Goal: Transaction & Acquisition: Purchase product/service

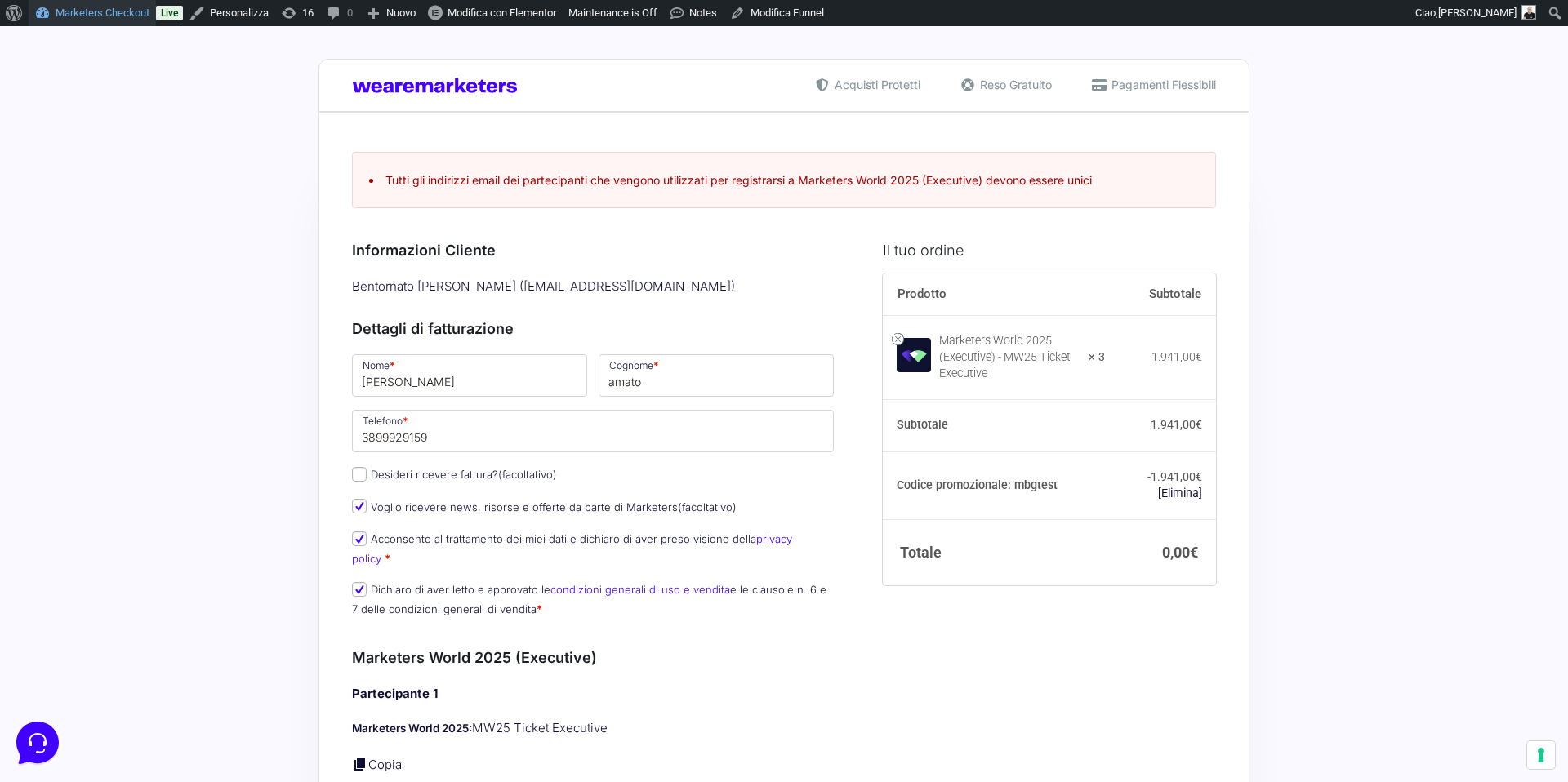
click at [94, 15] on link "Marketers Checkout" at bounding box center [93, 13] width 128 height 26
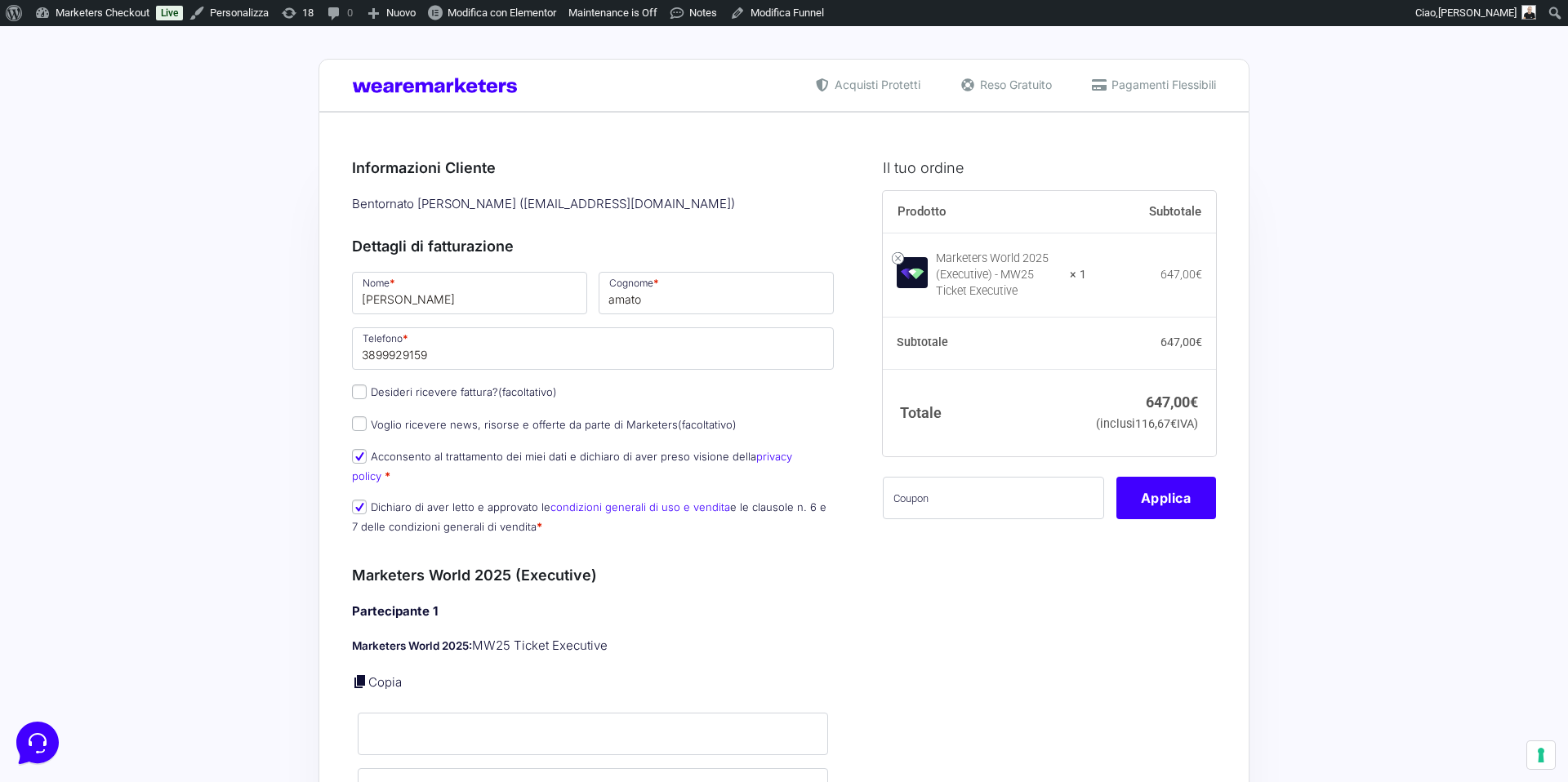
click at [945, 290] on div "Marketers World 2025 (Executive) - MW25 Ticket Executive" at bounding box center [998, 275] width 124 height 49
click at [1014, 519] on input "text" at bounding box center [993, 498] width 221 height 43
paste input "MRK100OFFMWTEST"
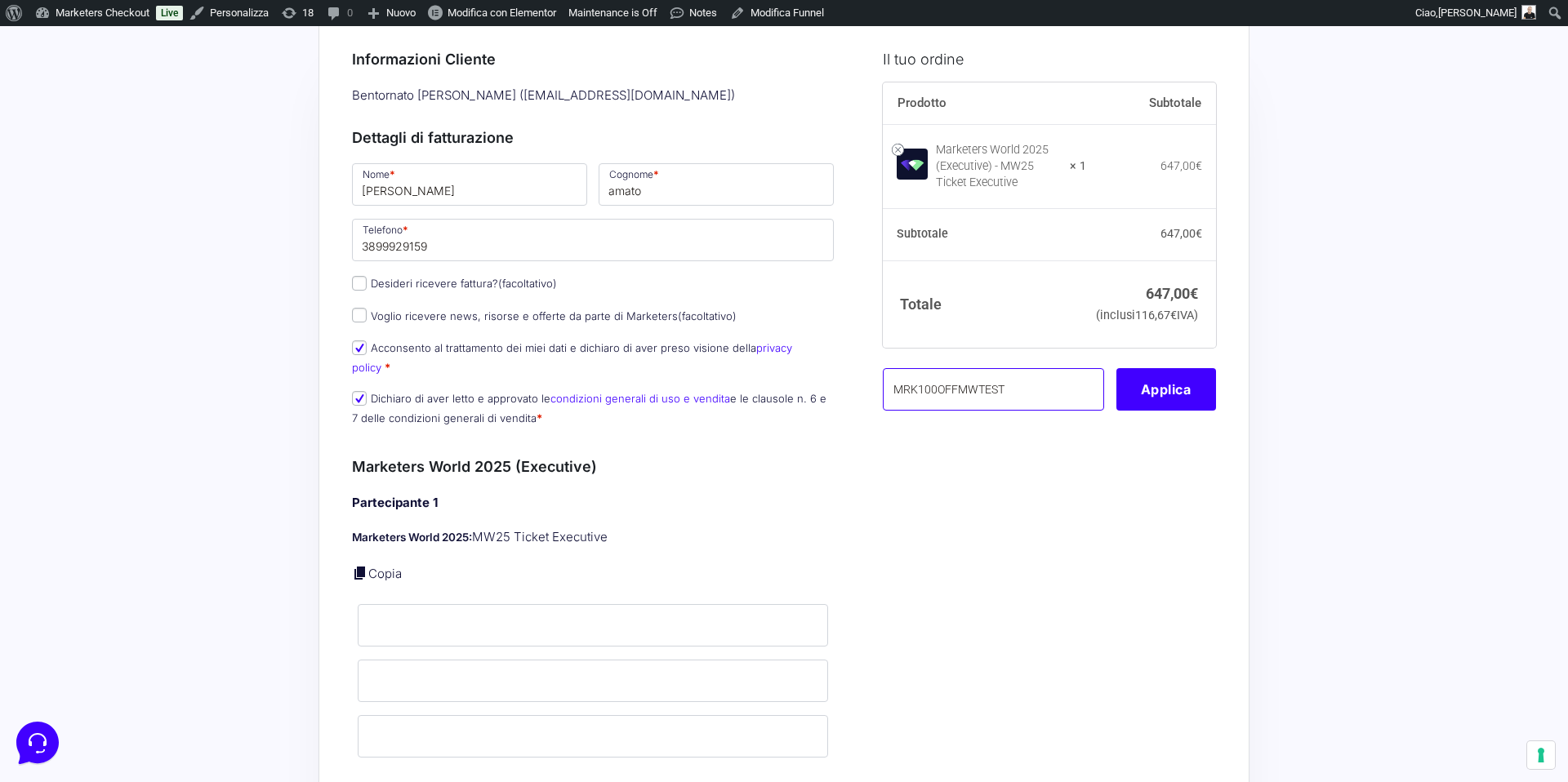
scroll to position [55, 0]
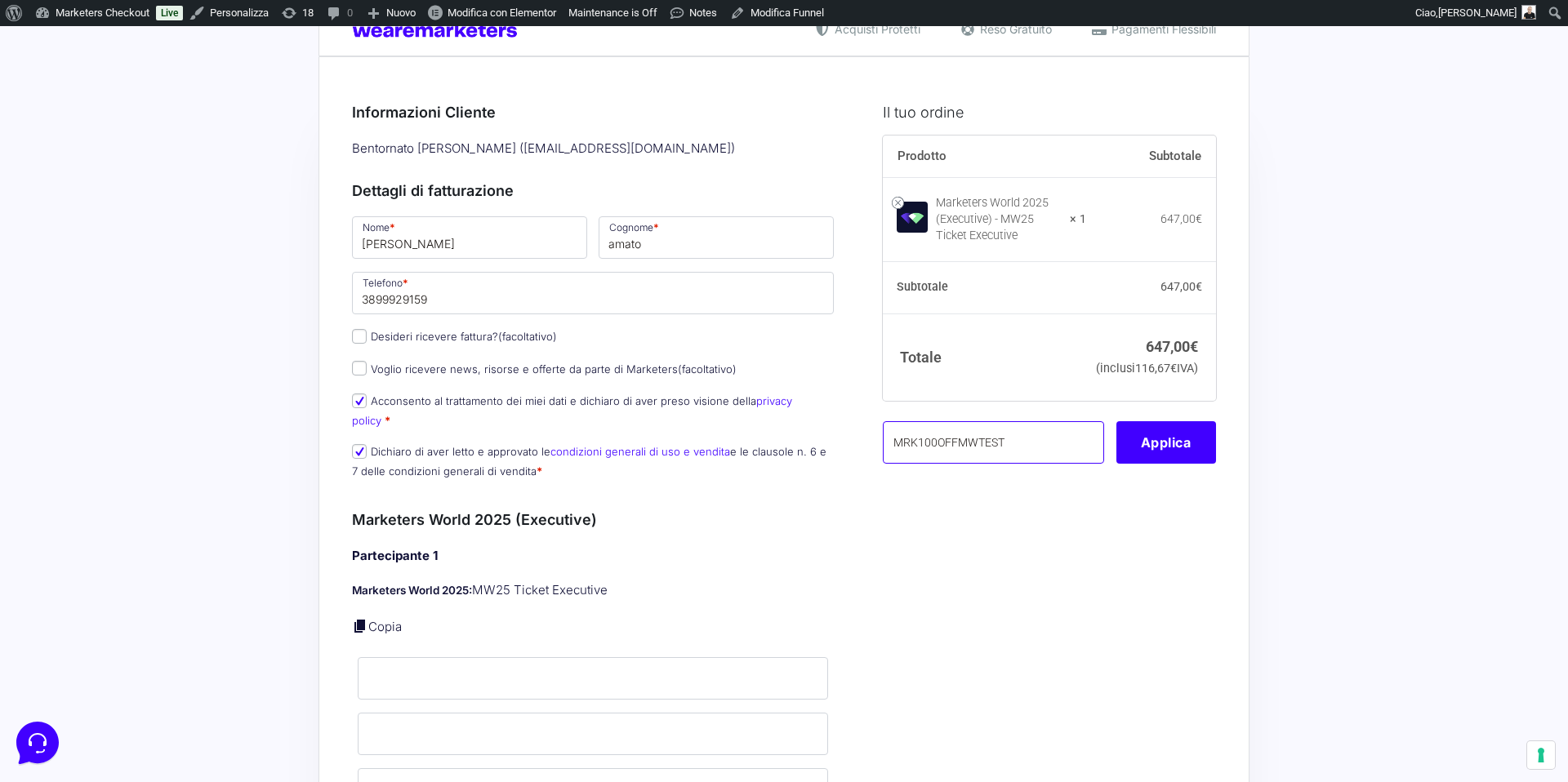
type input "MRK100OFFMWTEST"
click at [407, 663] on input "Nome *" at bounding box center [593, 679] width 471 height 43
click at [364, 619] on p "Copia" at bounding box center [593, 627] width 482 height 18
click at [364, 619] on link at bounding box center [360, 626] width 16 height 16
type input "[PERSON_NAME]"
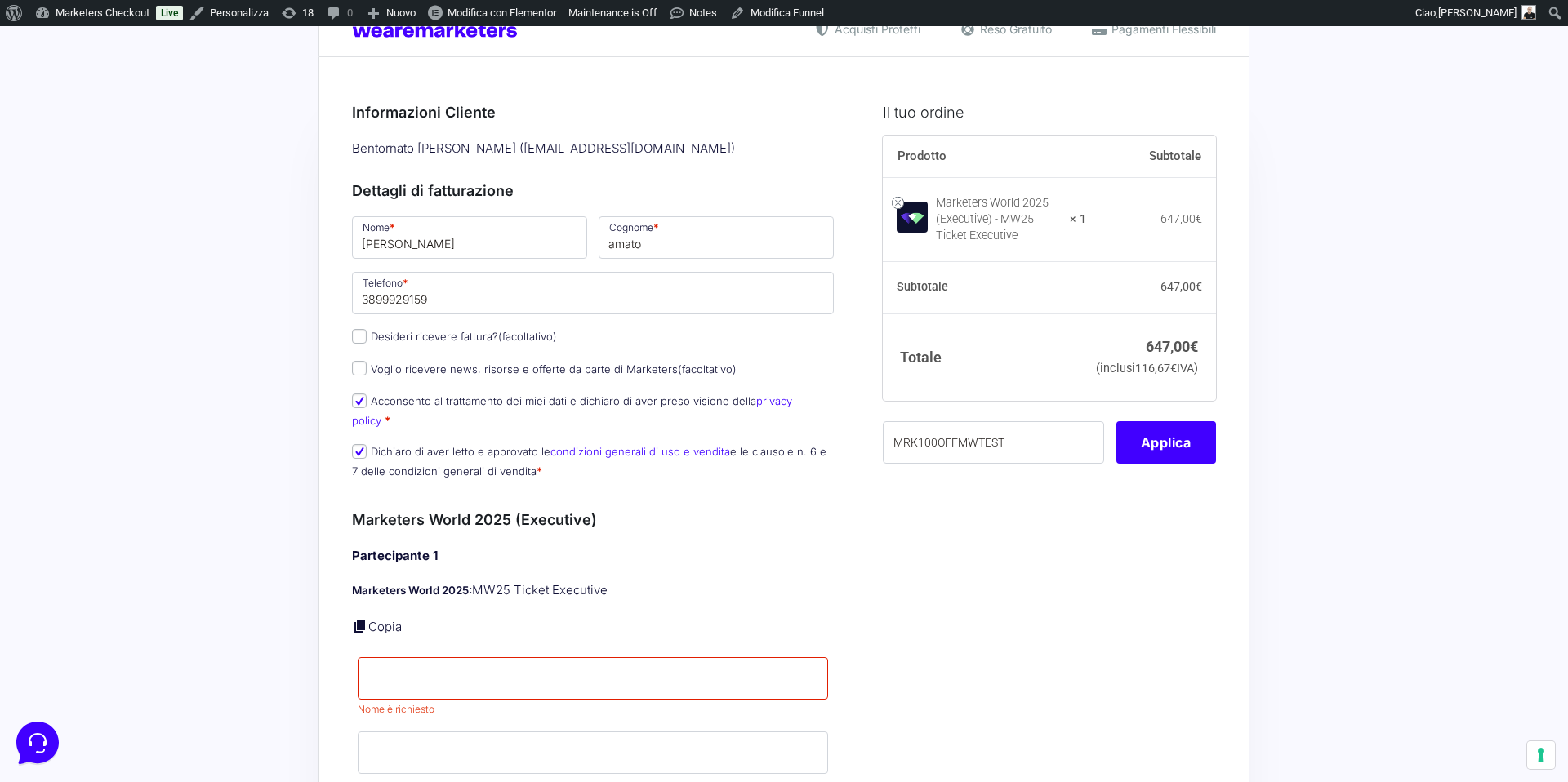
type input "amato"
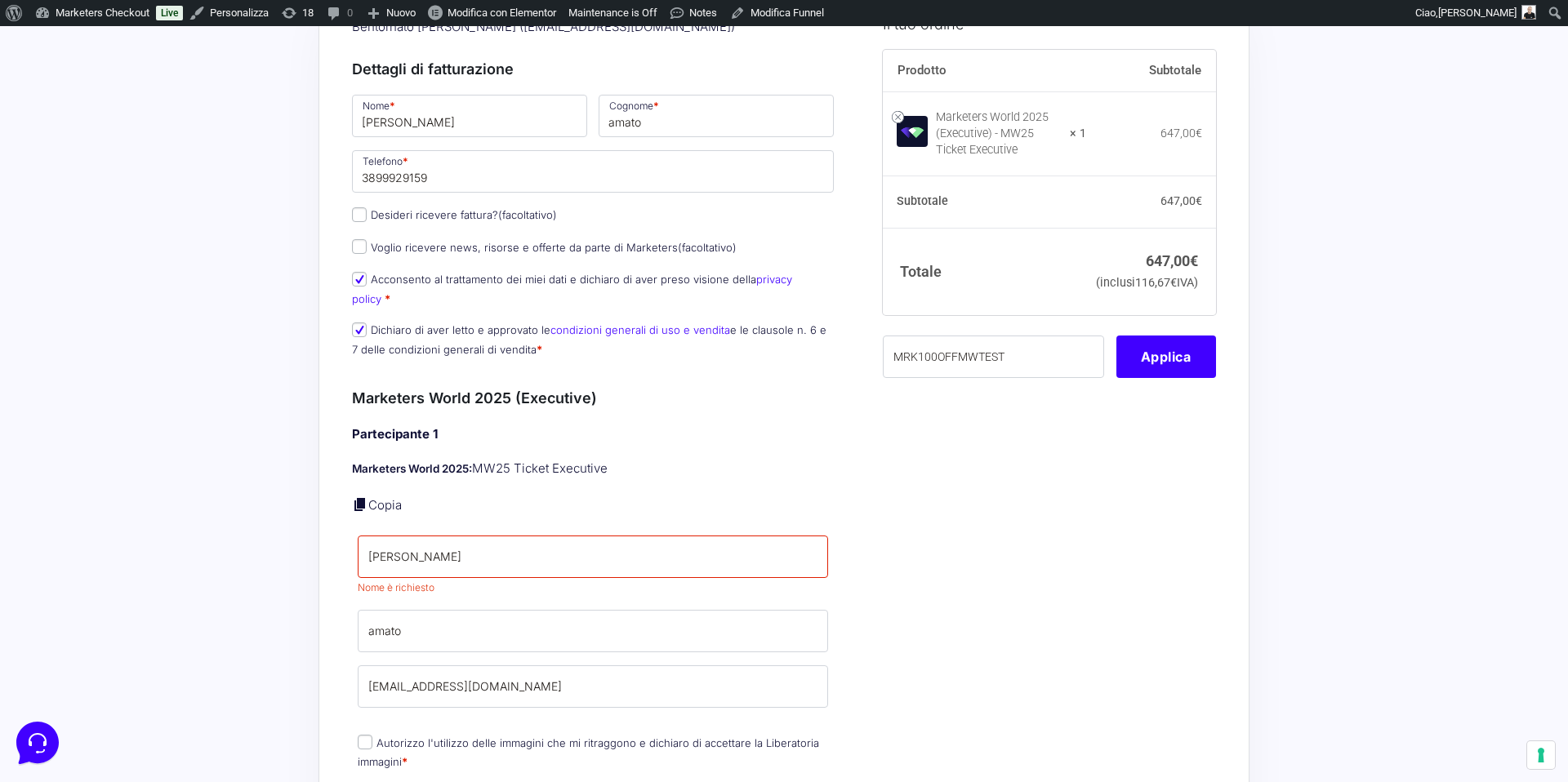
scroll to position [236, 0]
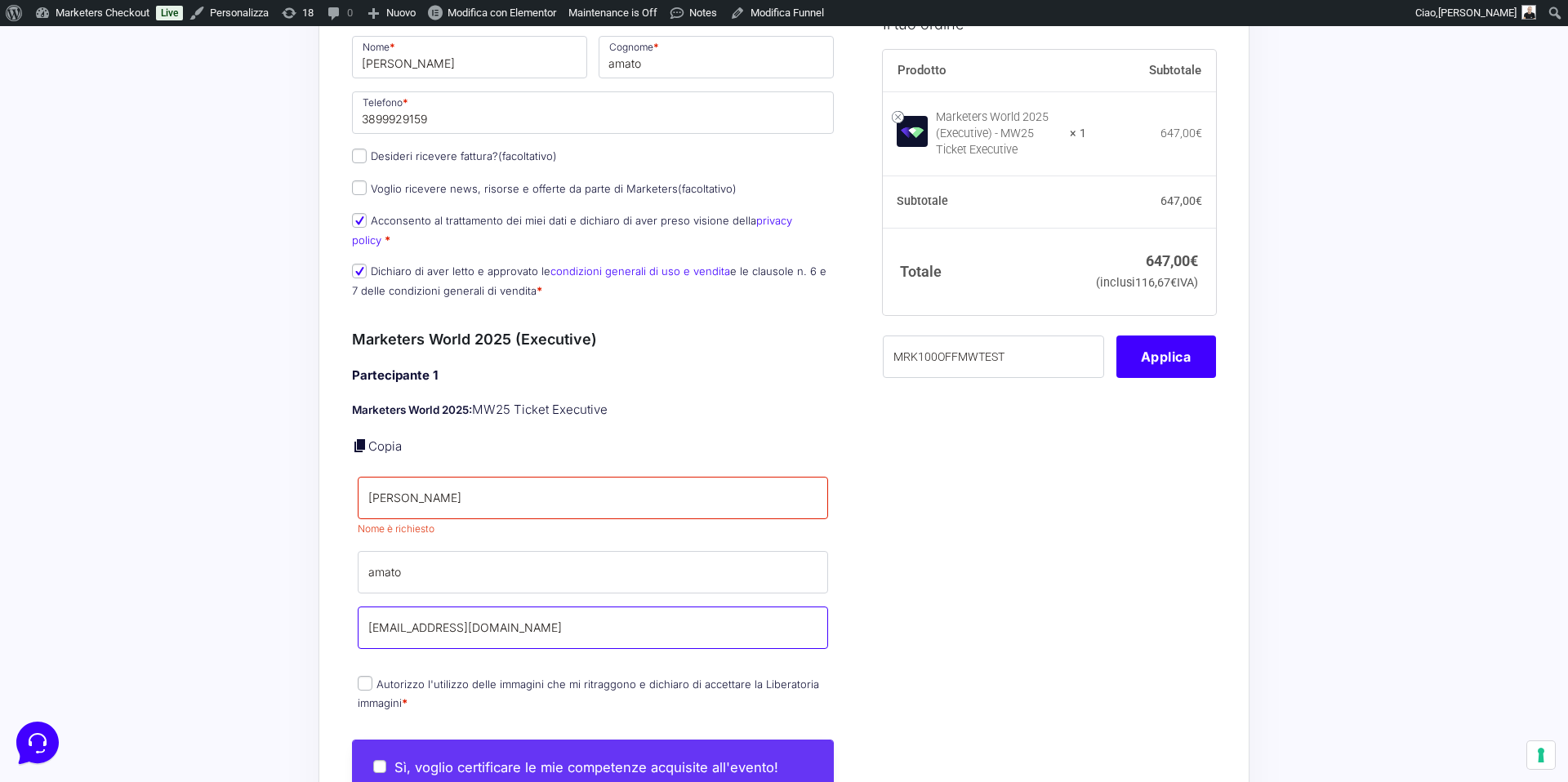
click at [389, 608] on input "[EMAIL_ADDRESS][DOMAIN_NAME]" at bounding box center [593, 628] width 471 height 43
type input "tools@yogaacademy.it"
click at [366, 677] on input "Autorizzo l'utilizzo delle immagini che mi ritraggono e dichiaro di accettare l…" at bounding box center [364, 683] width 15 height 14
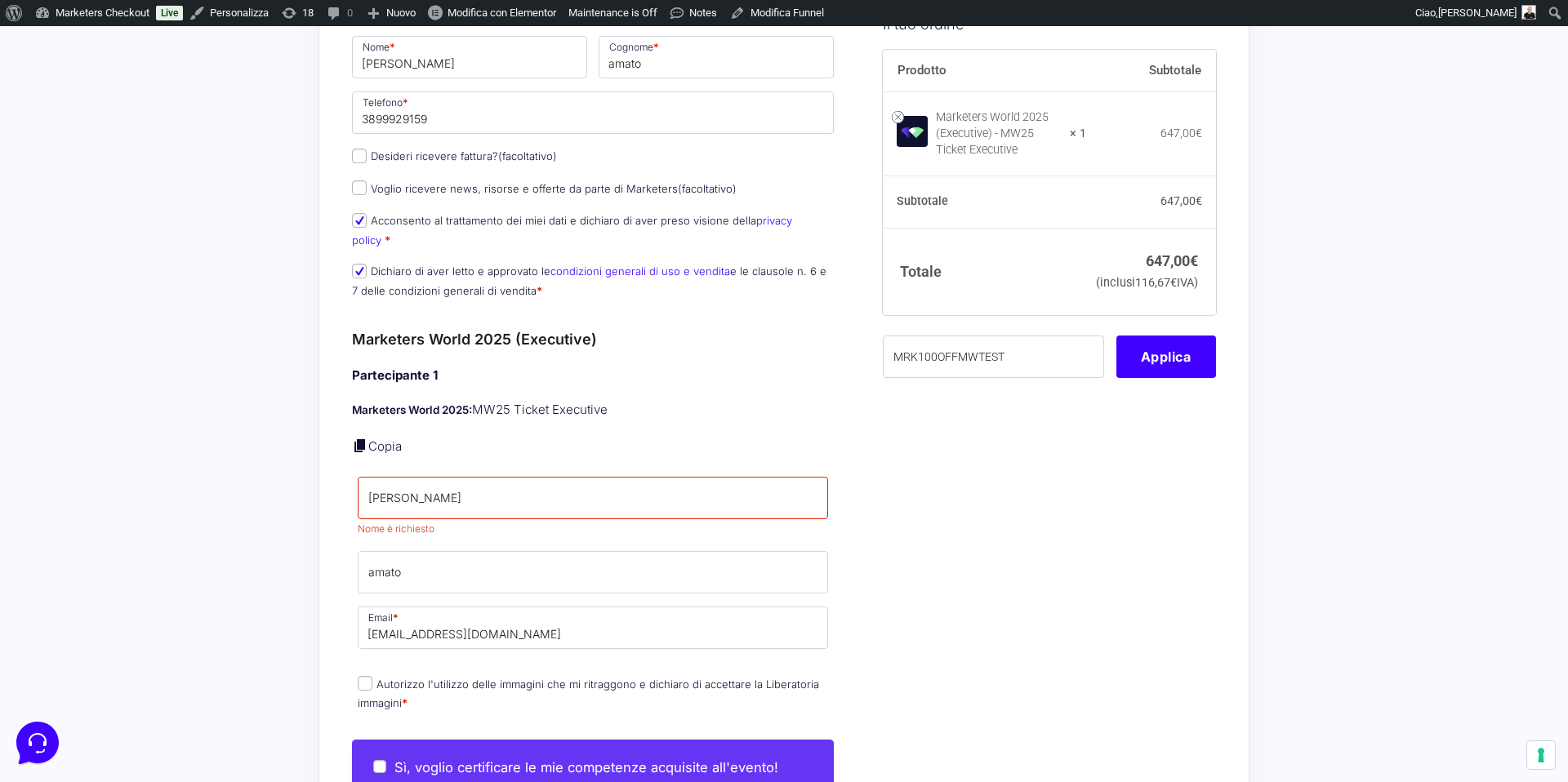
checkbox input "true"
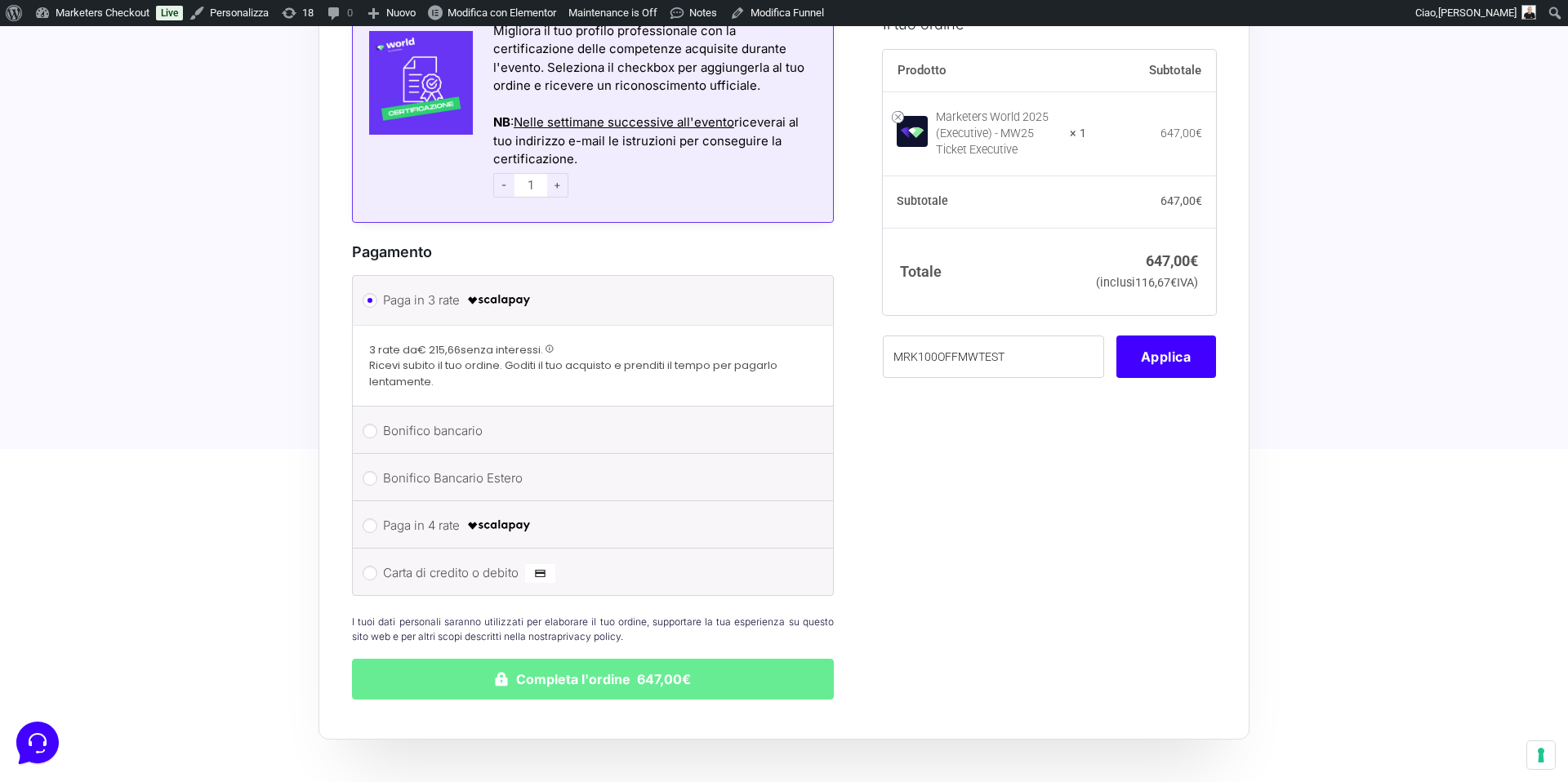
scroll to position [1176, 0]
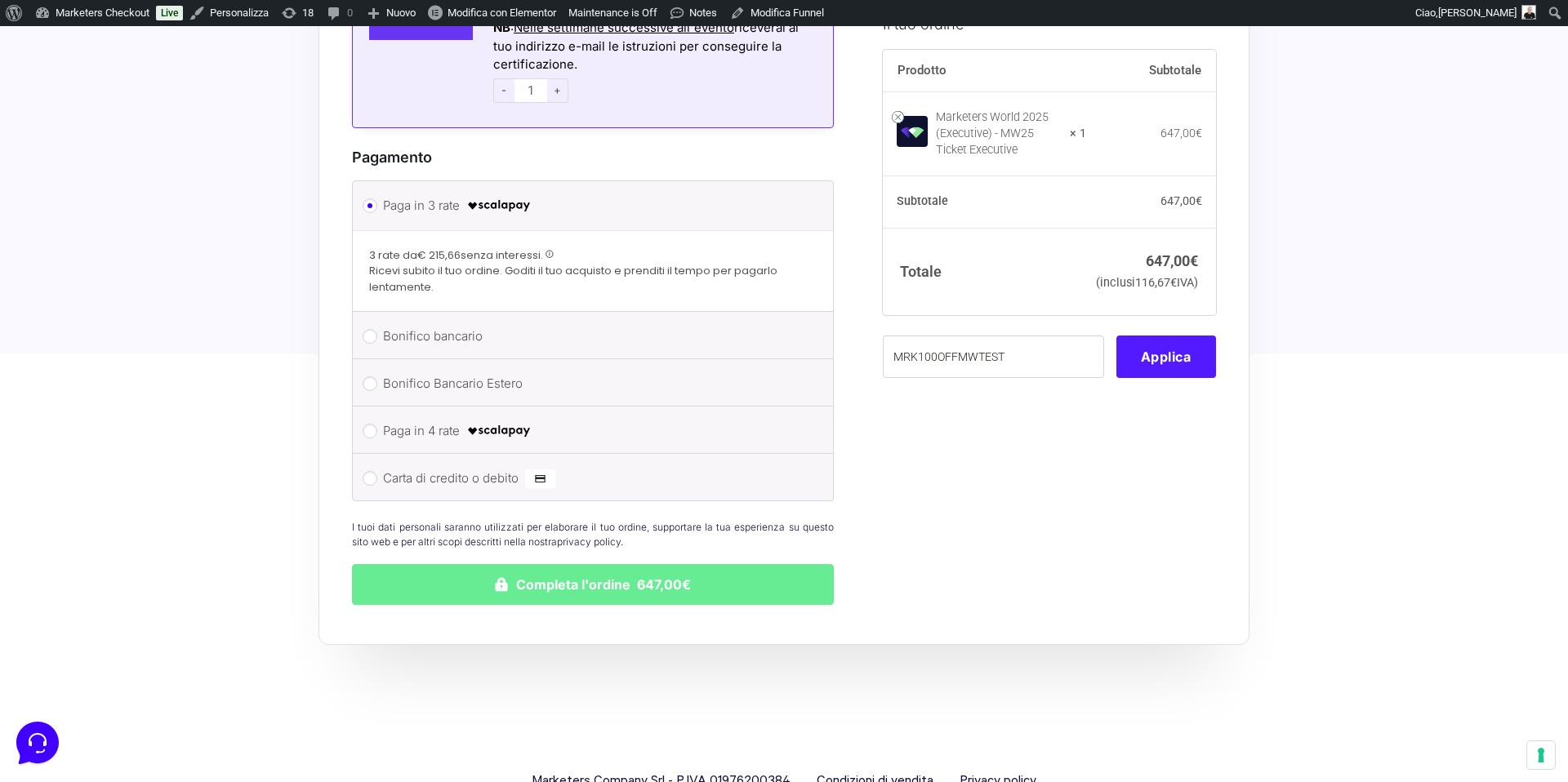
click at [1171, 362] on button "Applica" at bounding box center [1166, 357] width 100 height 43
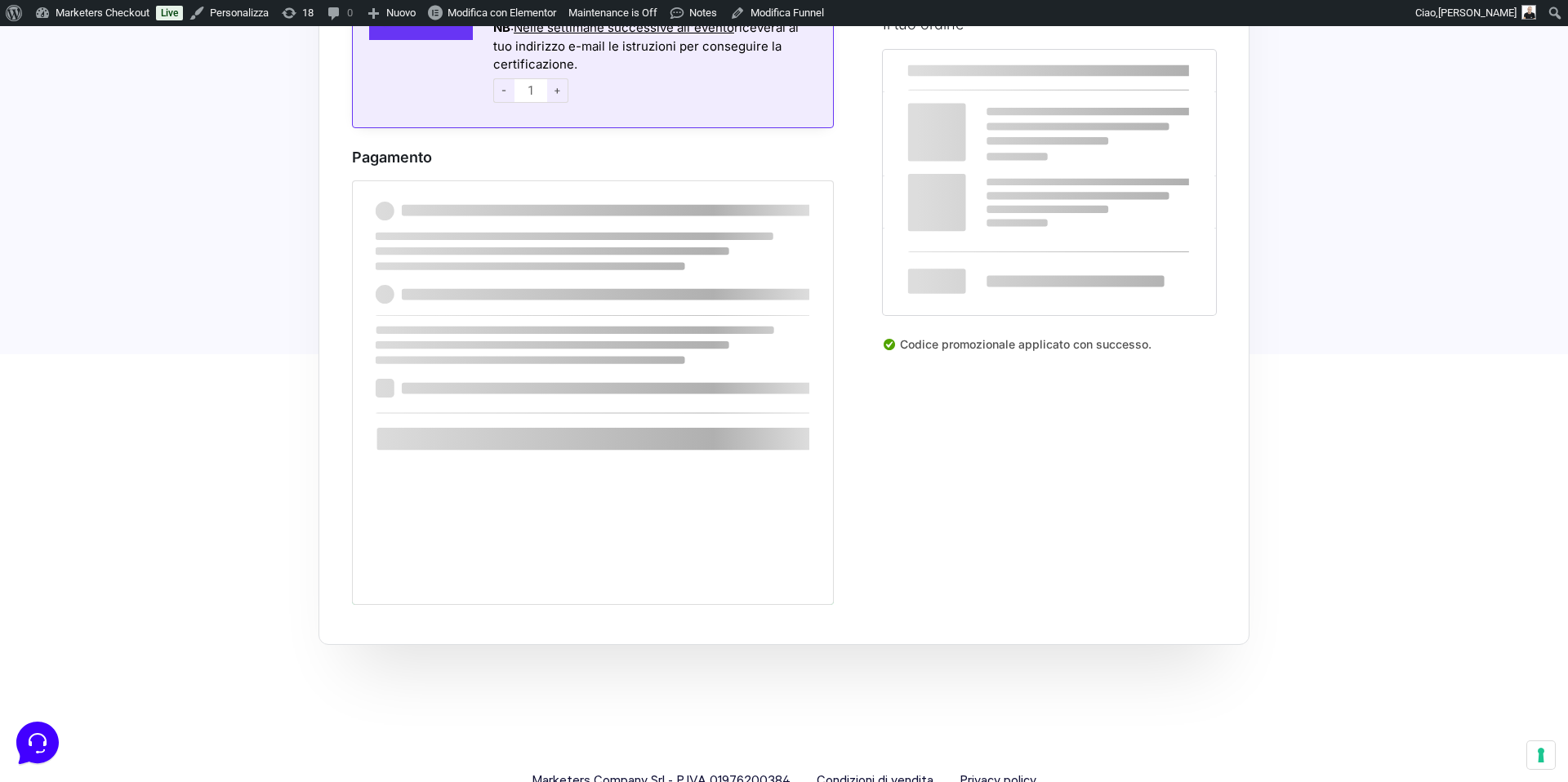
scroll to position [882, 0]
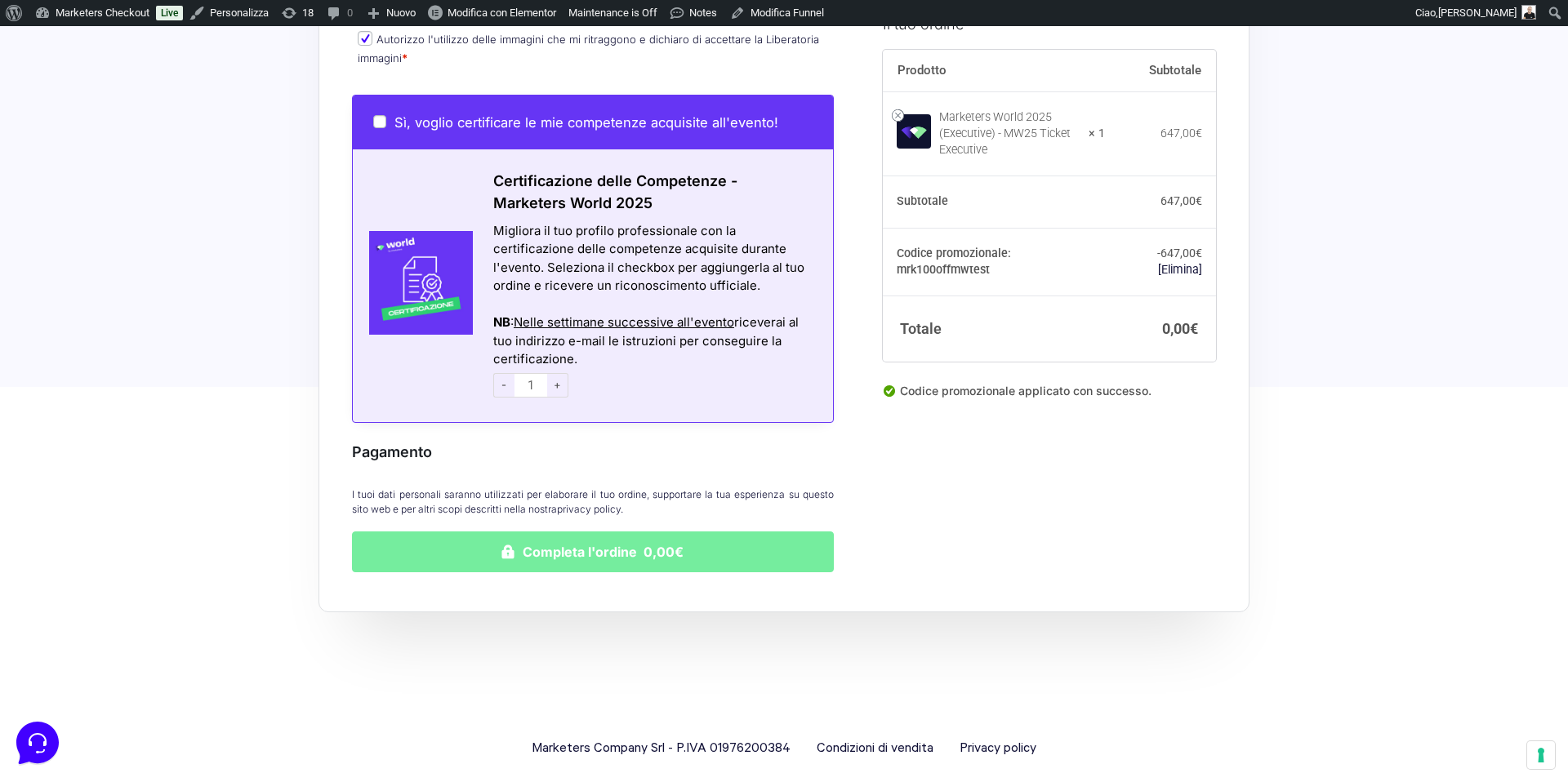
click at [674, 537] on button "Completa l'ordine 0,00€" at bounding box center [593, 552] width 482 height 41
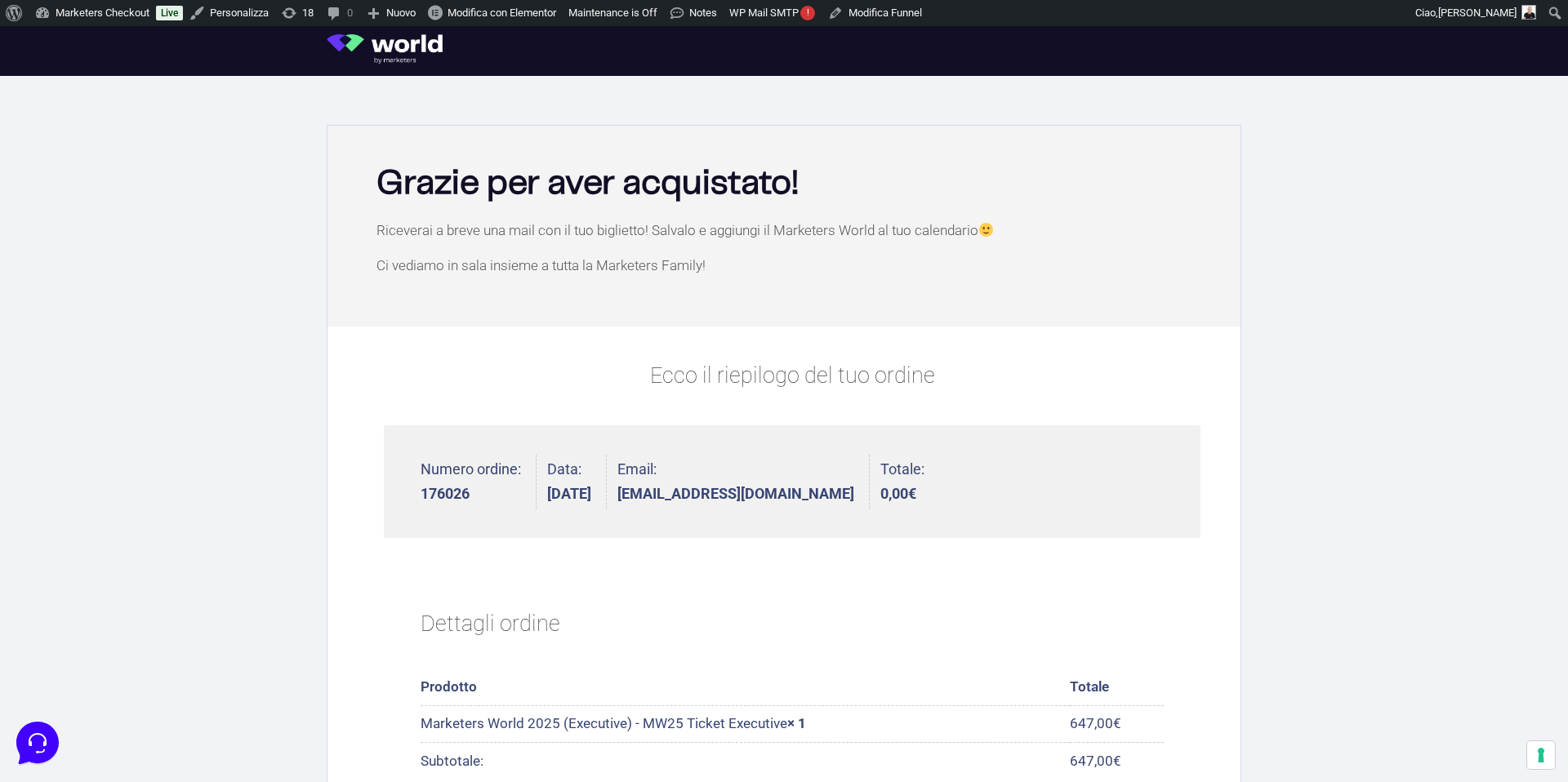
scroll to position [133, 0]
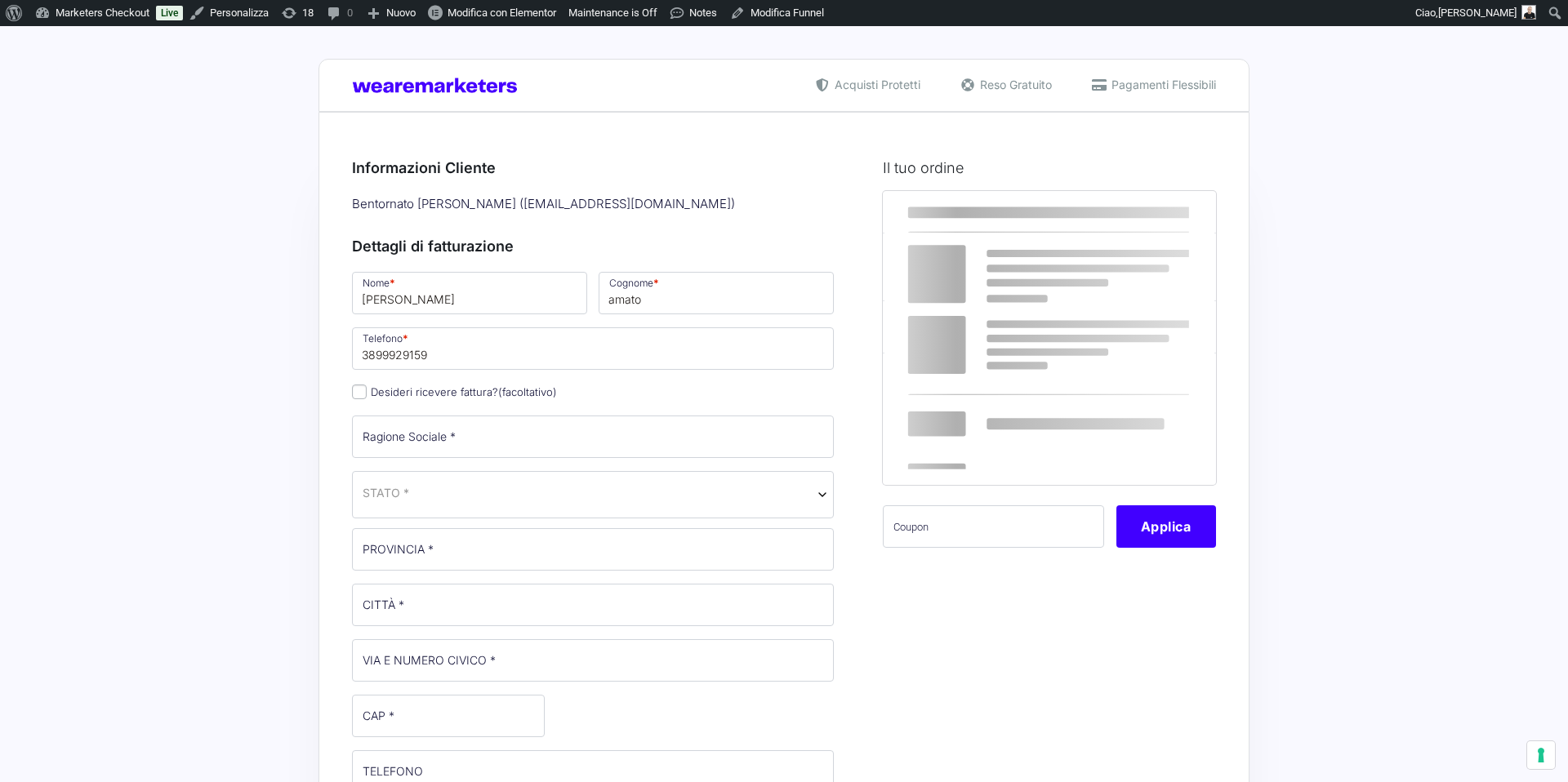
select select
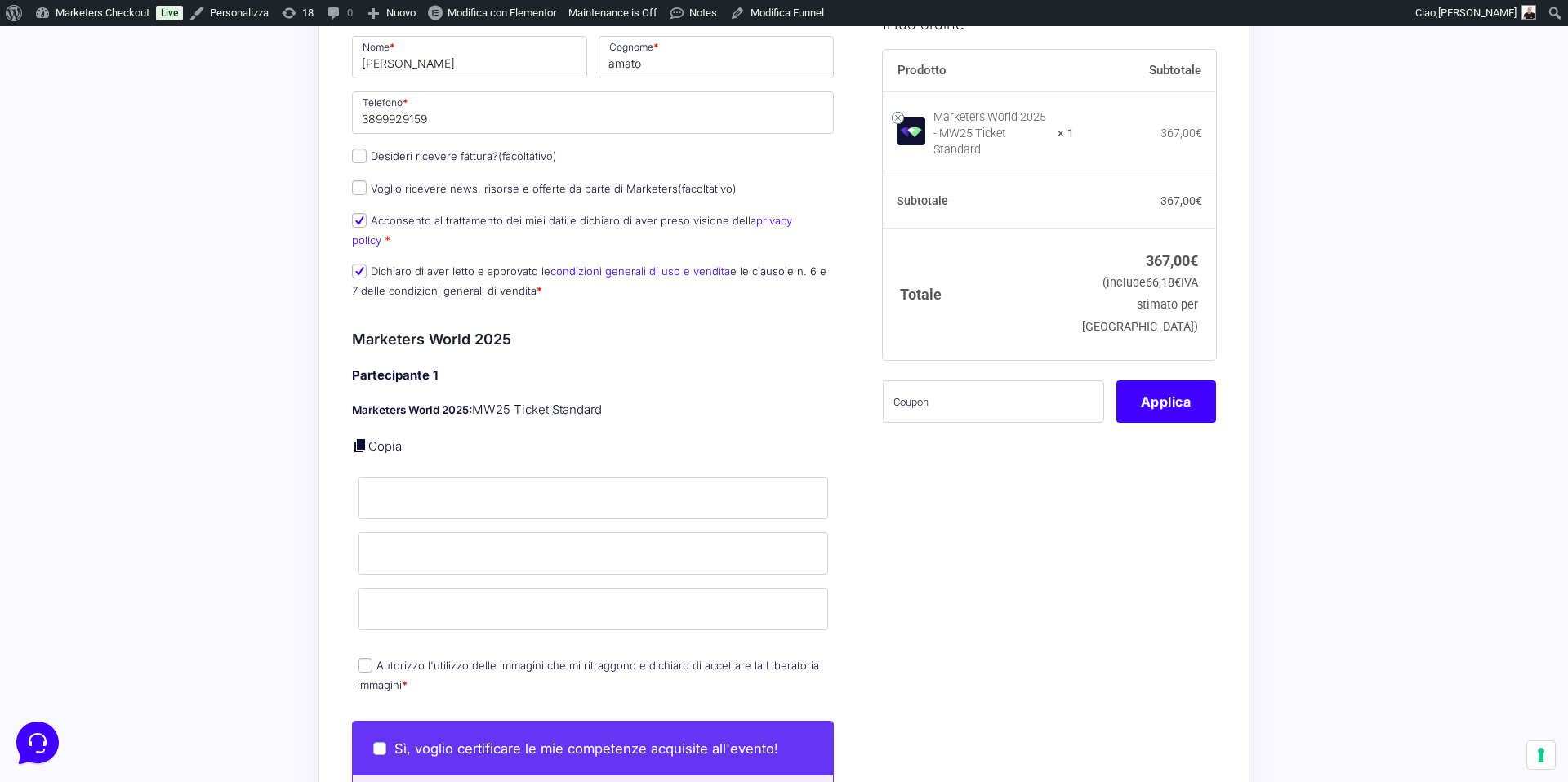
scroll to position [307, 0]
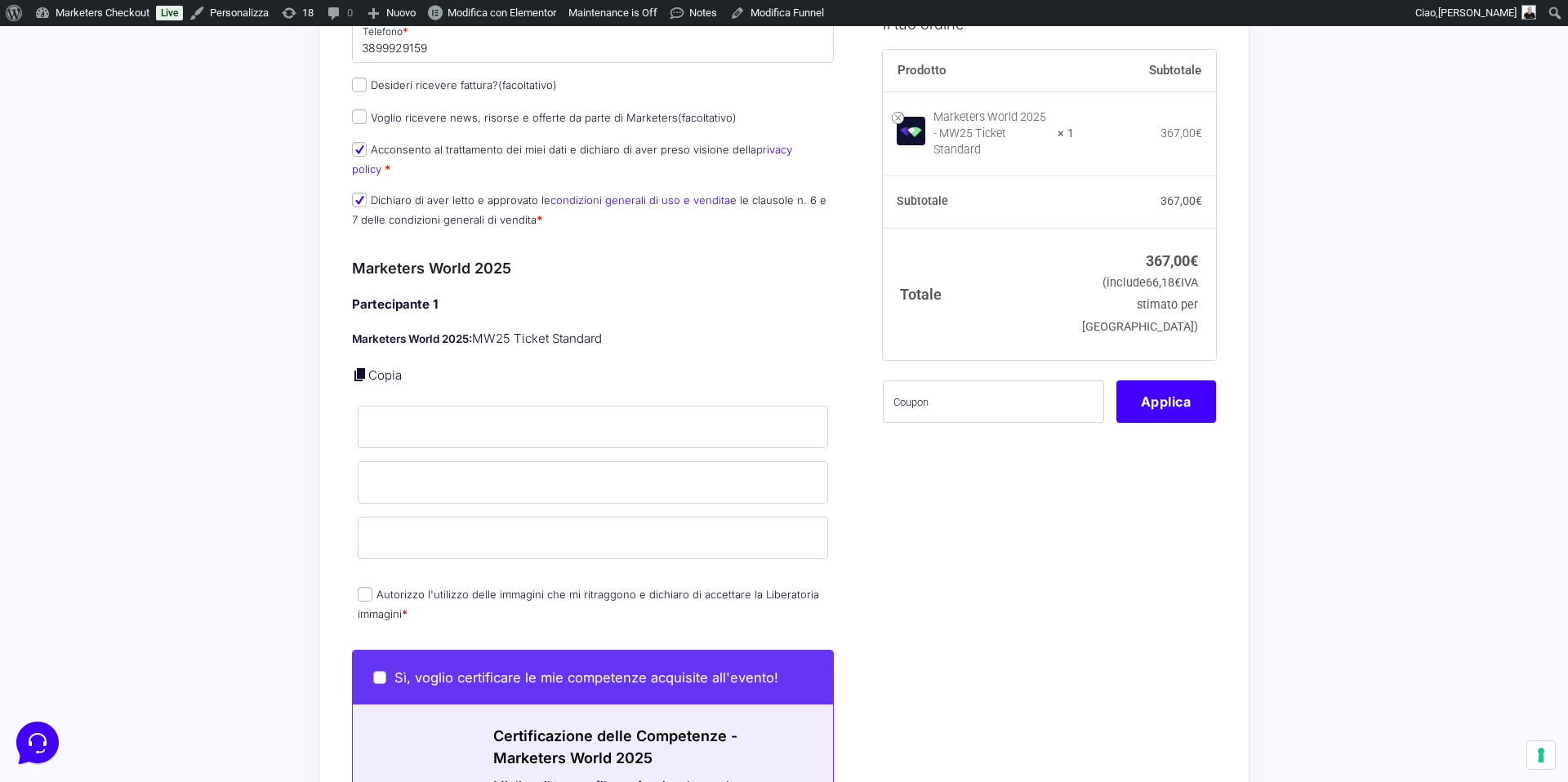
click at [399, 367] on link "Copia" at bounding box center [385, 375] width 34 height 15
type input "elio"
type input "amato"
click at [434, 487] on p "Cognome * amato" at bounding box center [593, 482] width 482 height 47
click at [434, 477] on input "amato" at bounding box center [593, 482] width 471 height 43
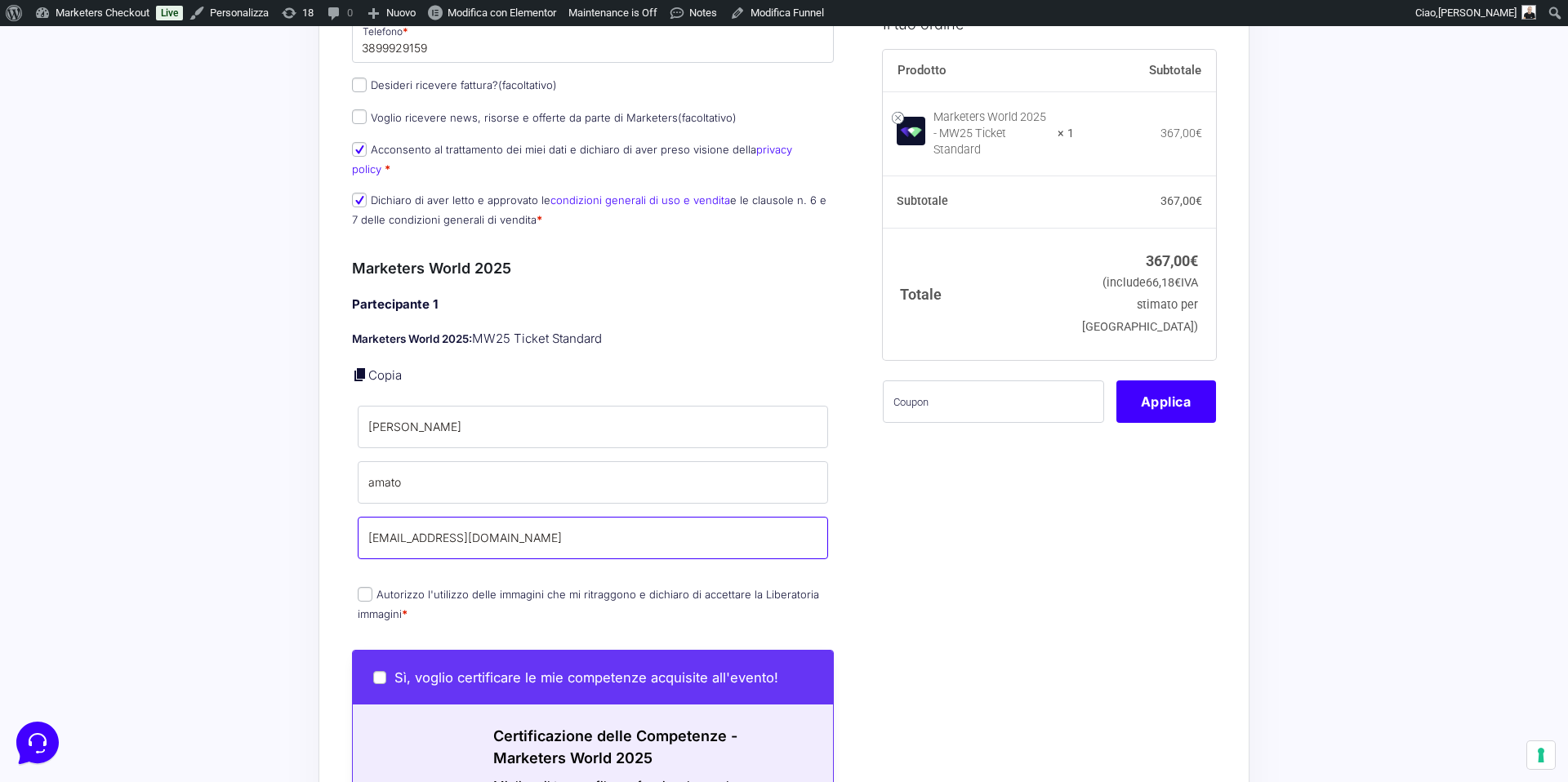
click at [414, 517] on input "[EMAIL_ADDRESS][DOMAIN_NAME]" at bounding box center [593, 538] width 471 height 43
type input "tools@yogaacademy.it"
click at [358, 587] on input "Autorizzo l'utilizzo delle immagini che mi ritraggono e dichiaro di accettare l…" at bounding box center [364, 594] width 15 height 14
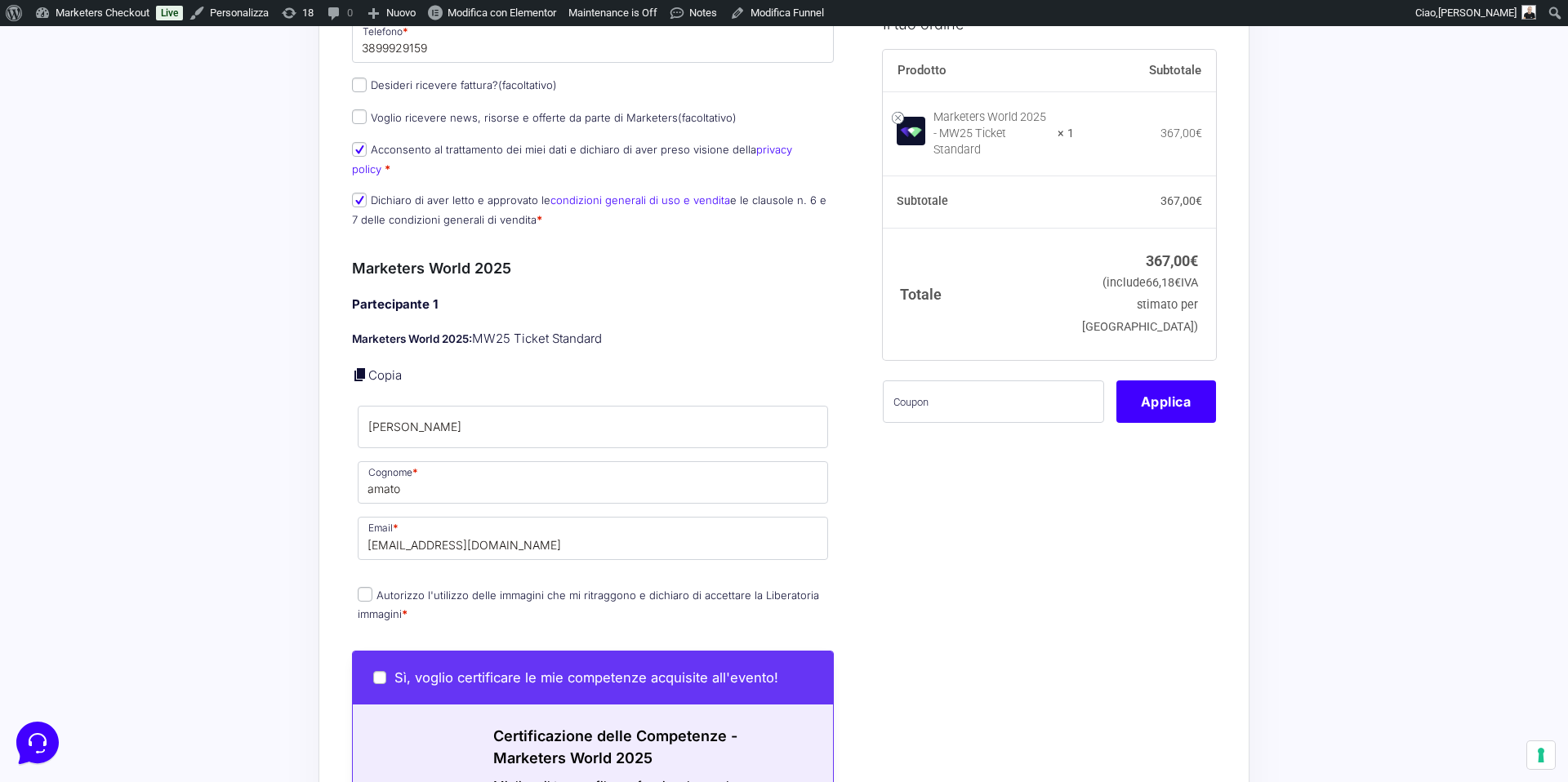
checkbox input "true"
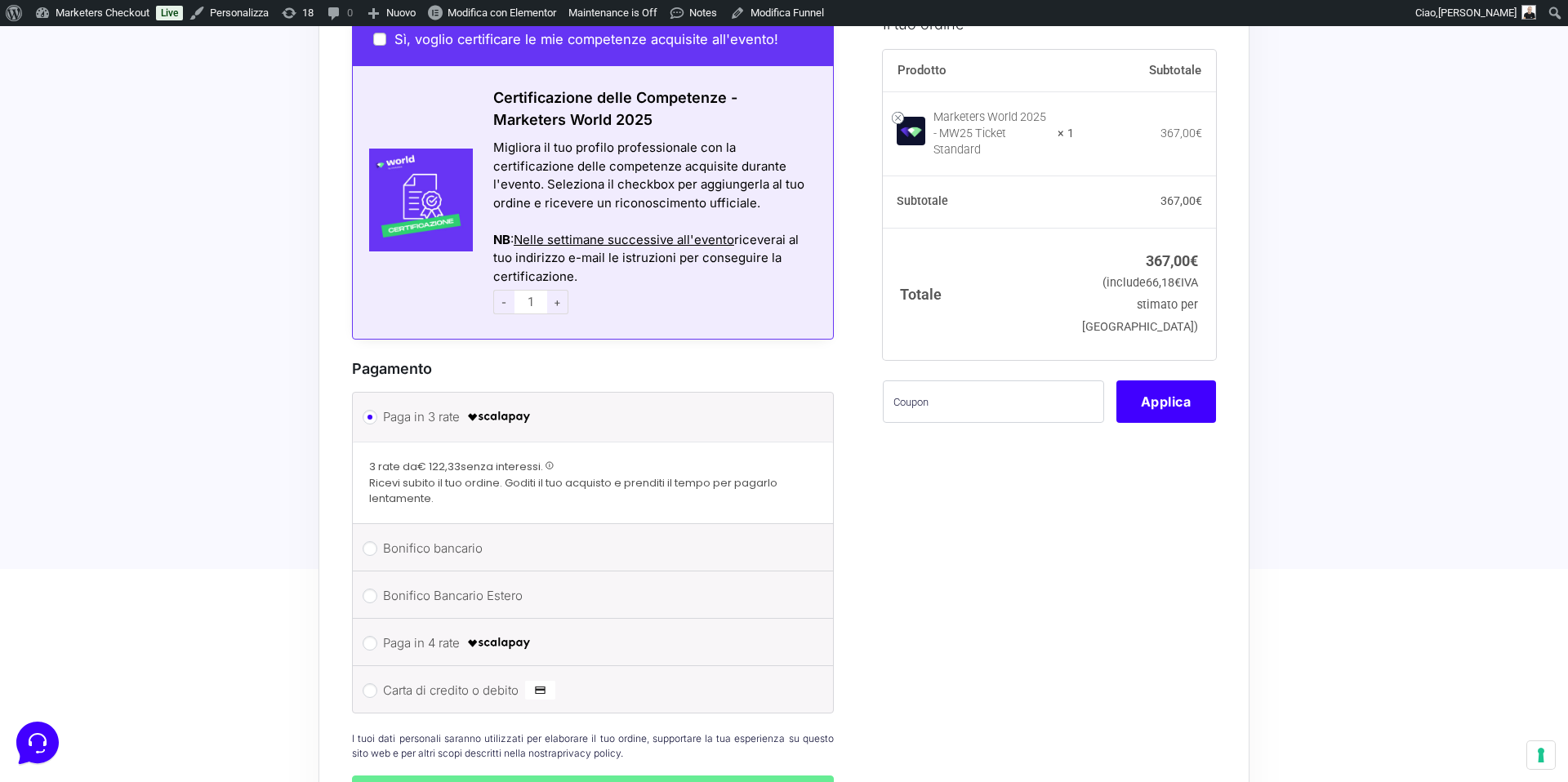
scroll to position [958, 0]
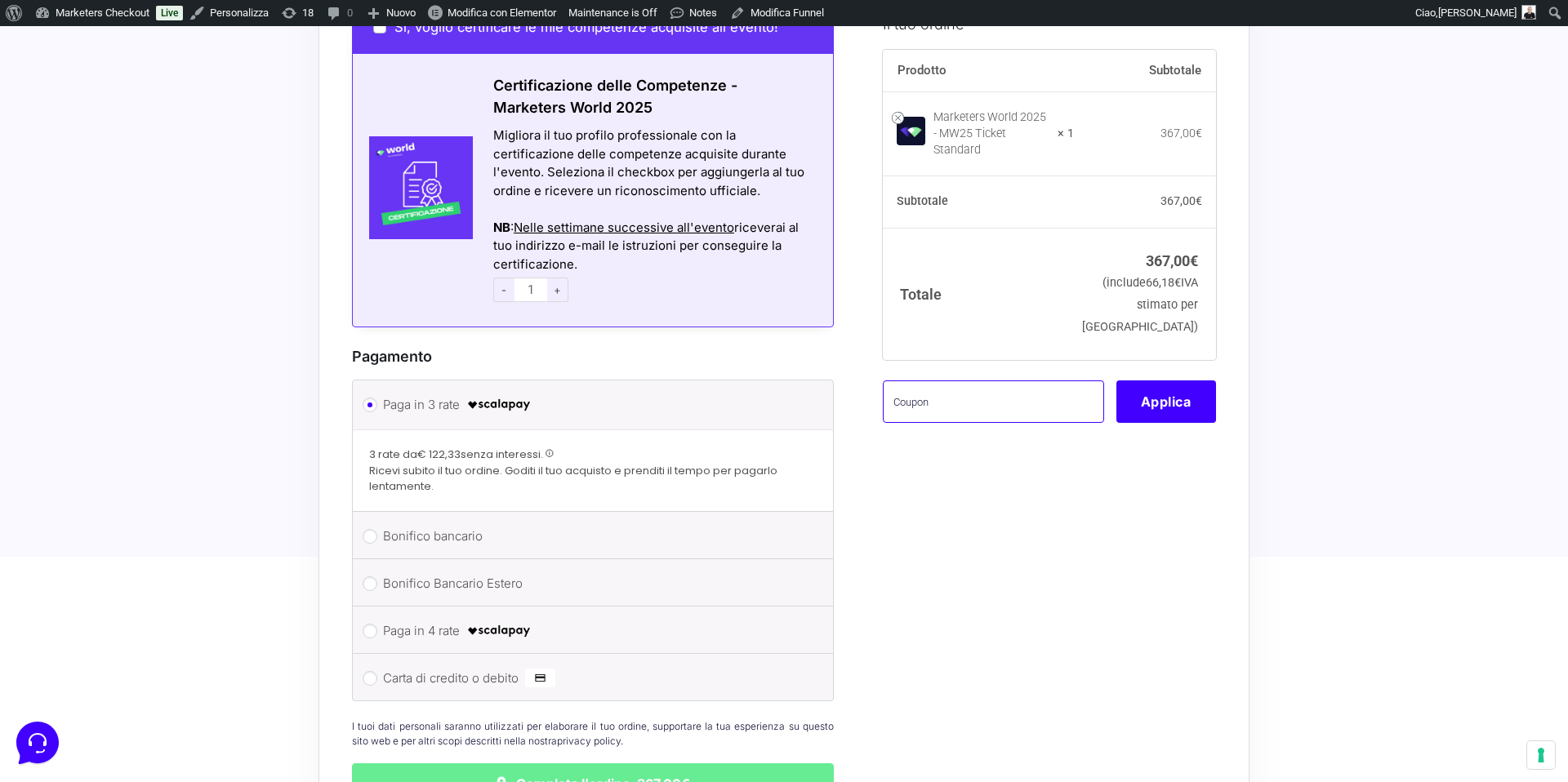
click at [950, 380] on input "text" at bounding box center [993, 401] width 221 height 43
paste input "156708"
click at [1012, 389] on input "156708" at bounding box center [993, 401] width 221 height 43
paste input "MRK100OFFMWTEST"
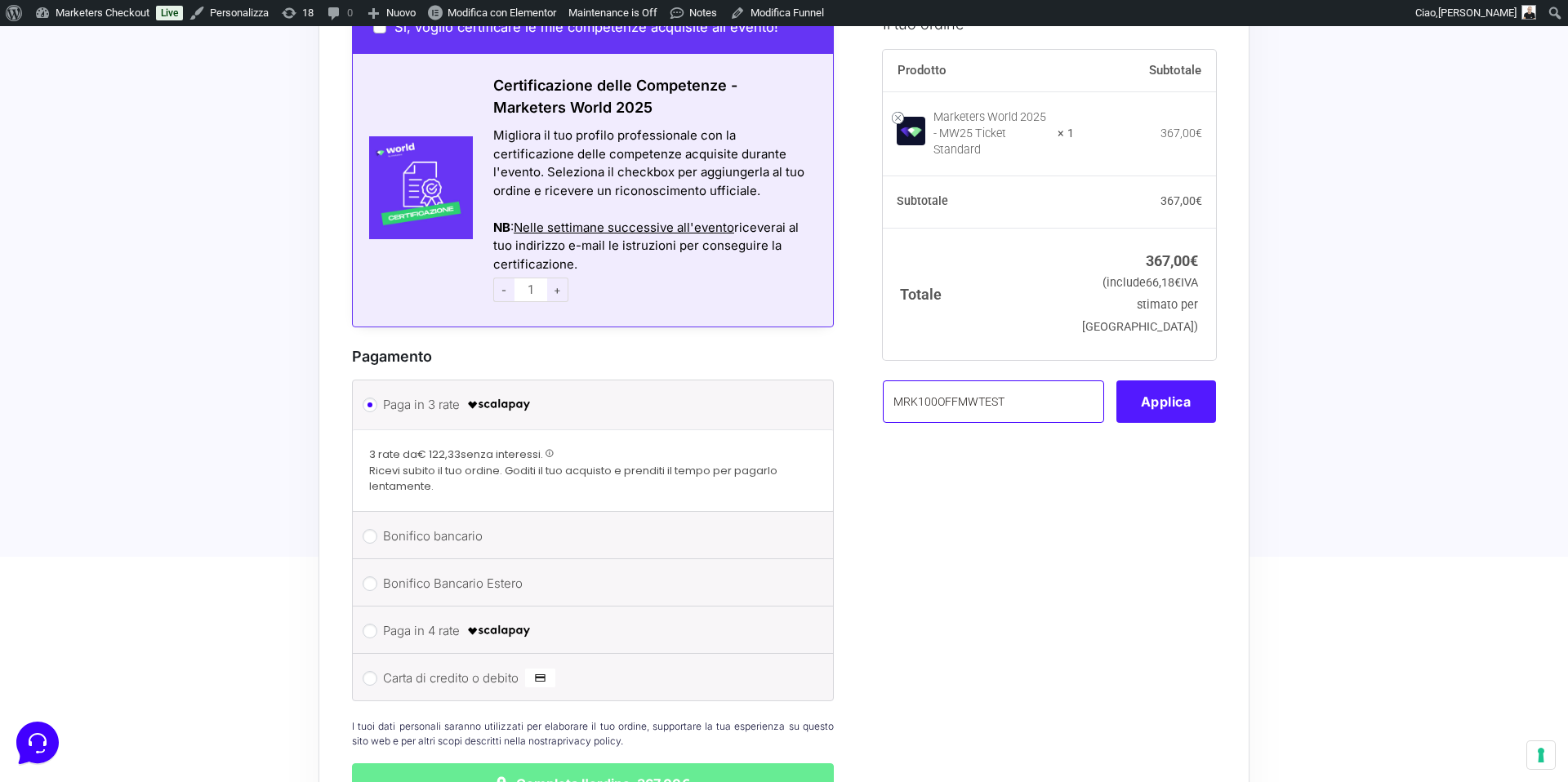
type input "MRK100OFFMWTEST"
click at [1190, 387] on button "Applica" at bounding box center [1166, 401] width 100 height 43
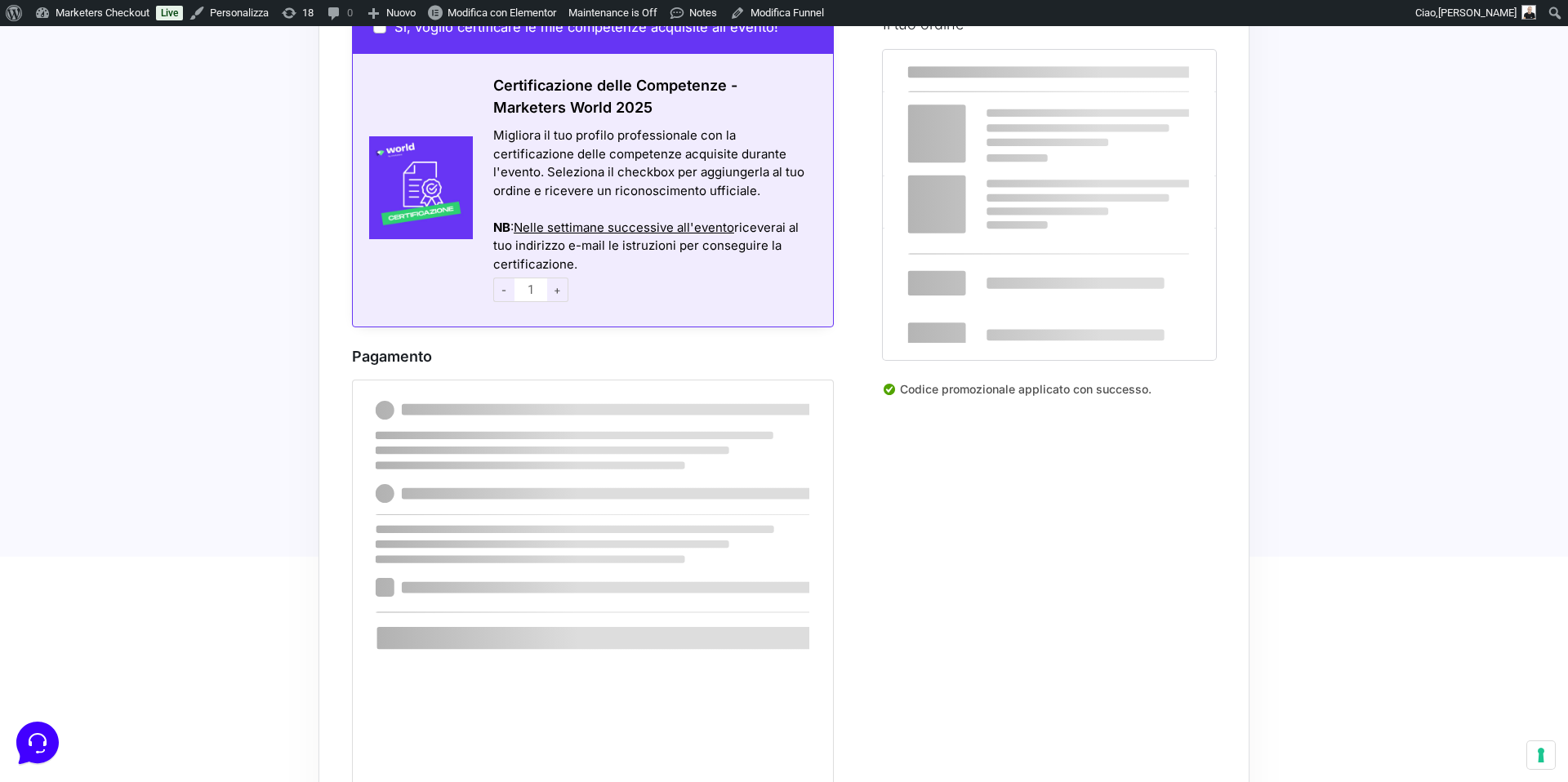
scroll to position [863, 0]
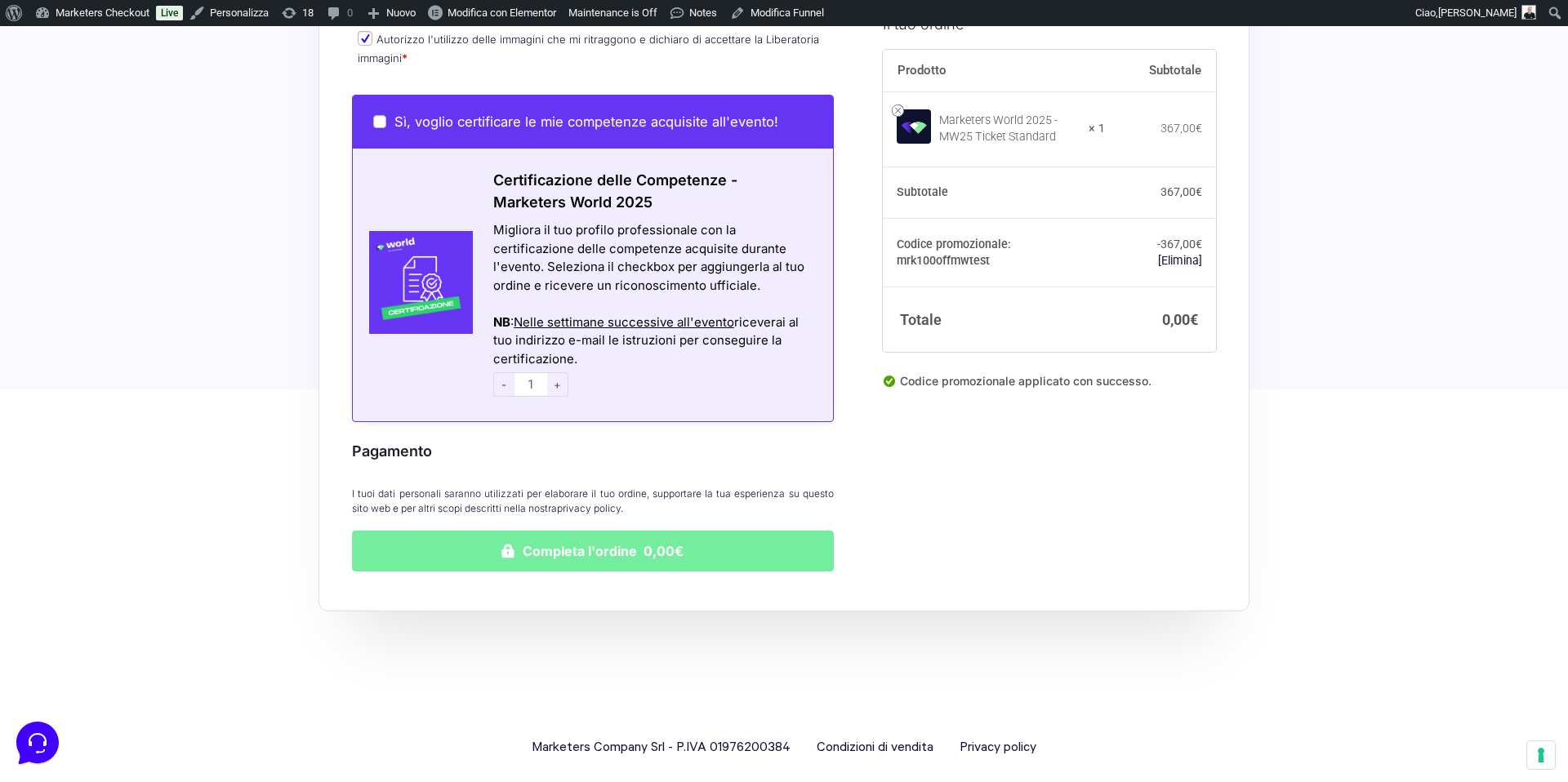
click at [742, 531] on button "Completa l'ordine 0,00€" at bounding box center [593, 551] width 482 height 41
